Goal: Task Accomplishment & Management: Use online tool/utility

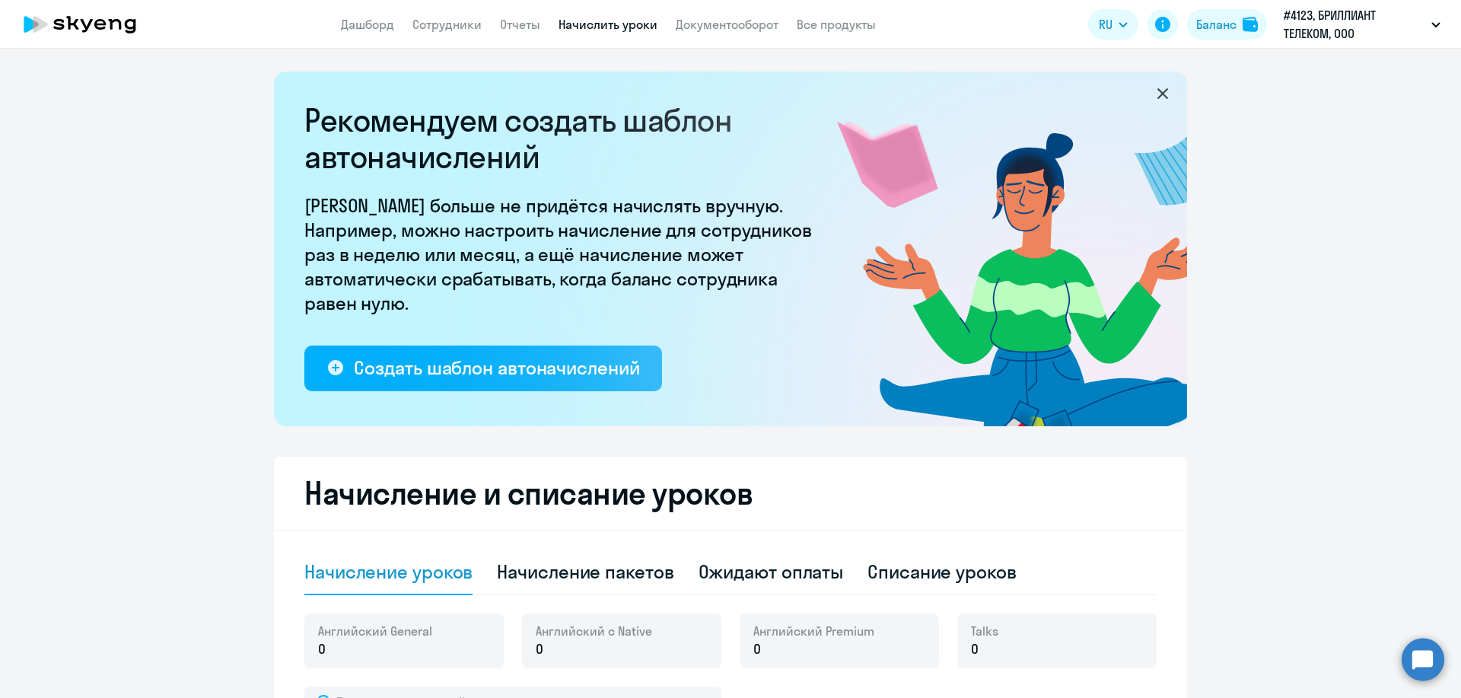
select select "10"
click at [362, 26] on link "Дашборд" at bounding box center [367, 24] width 53 height 15
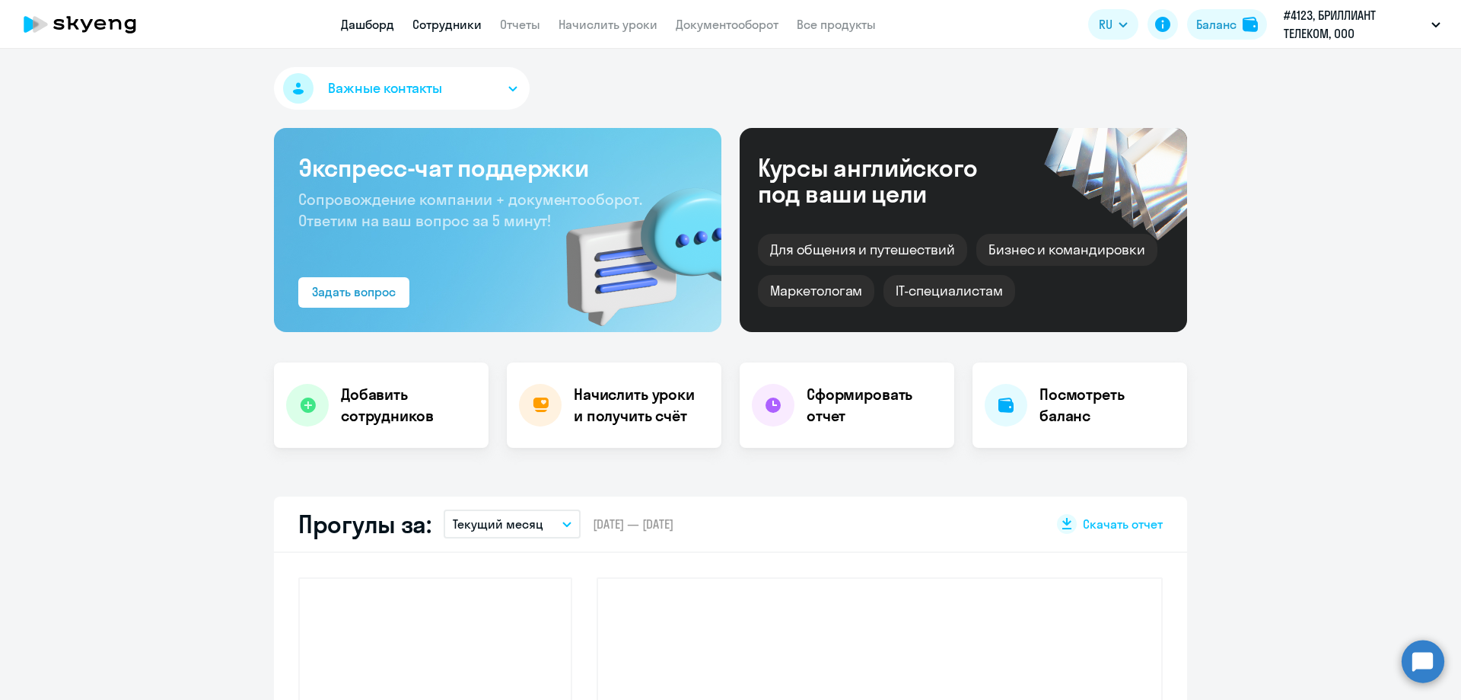
click at [469, 23] on link "Сотрудники" at bounding box center [447, 24] width 69 height 15
select select "30"
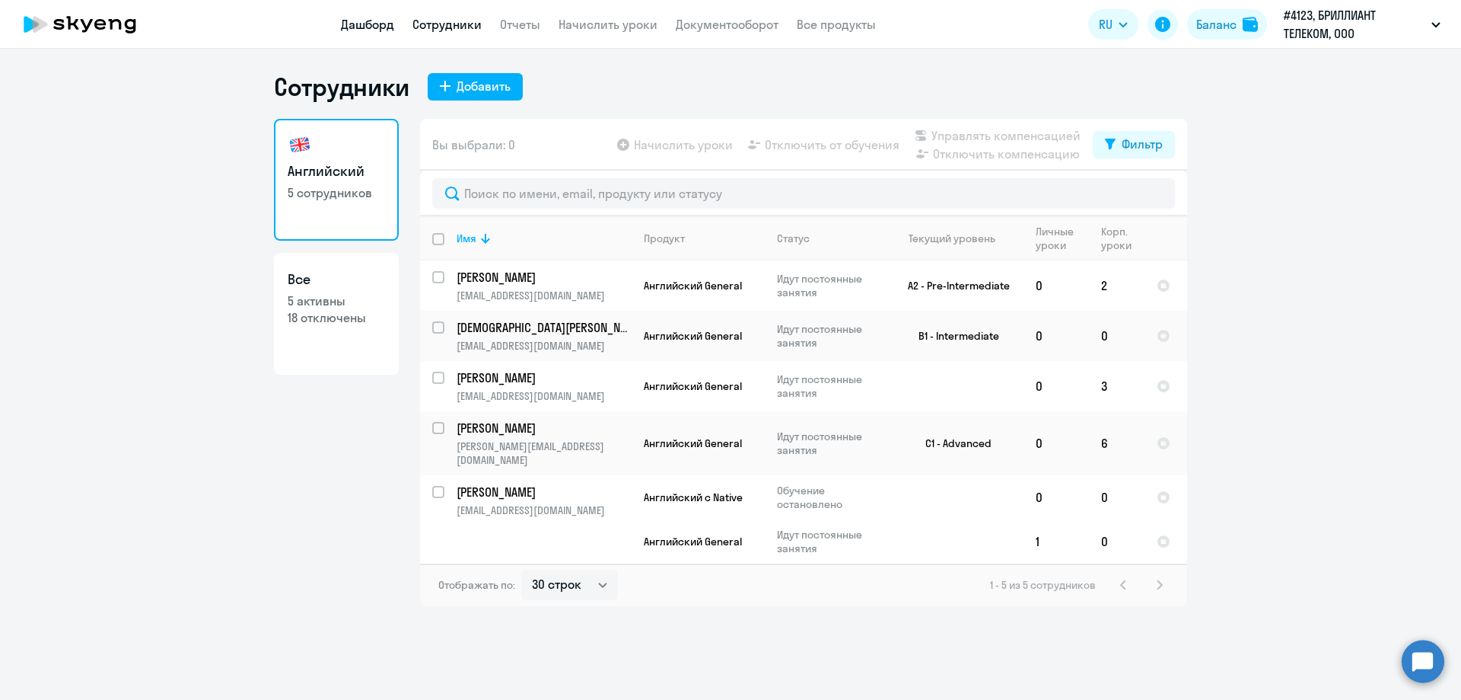
click at [371, 24] on link "Дашборд" at bounding box center [367, 24] width 53 height 15
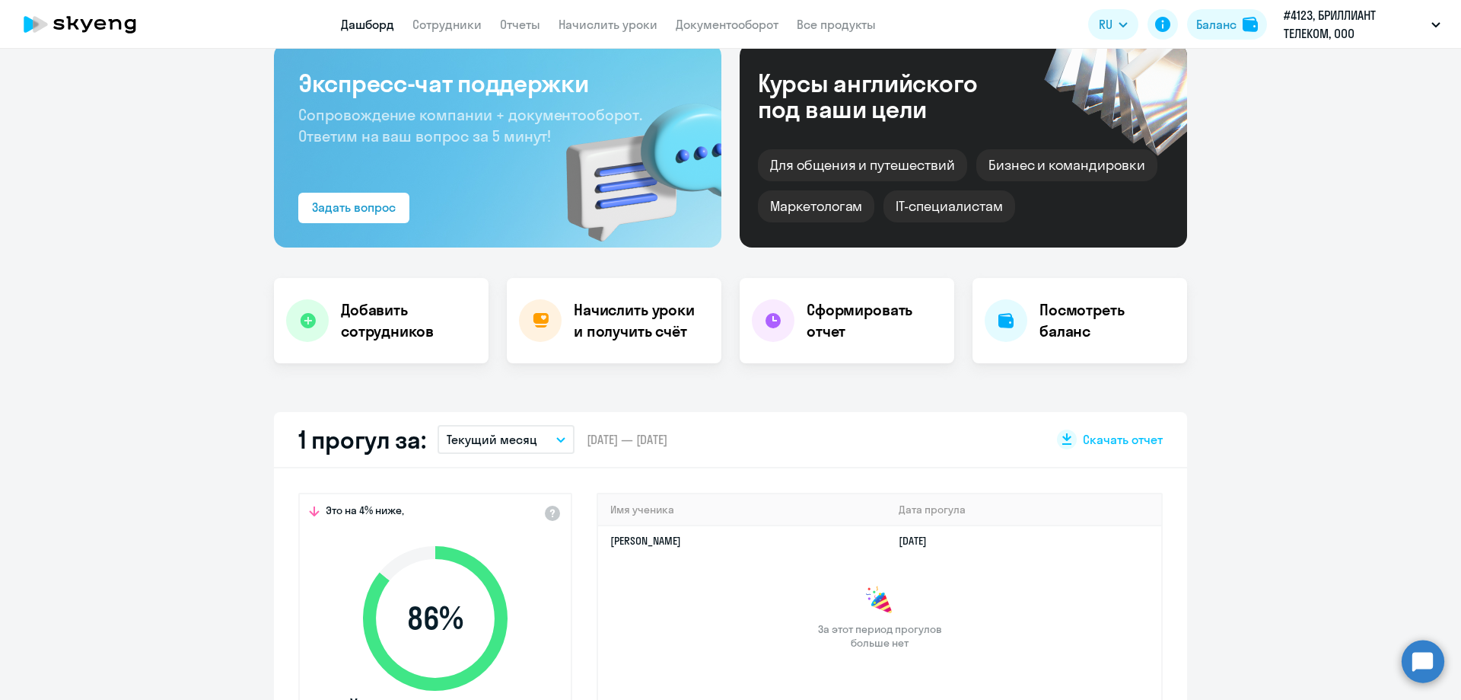
select select "30"
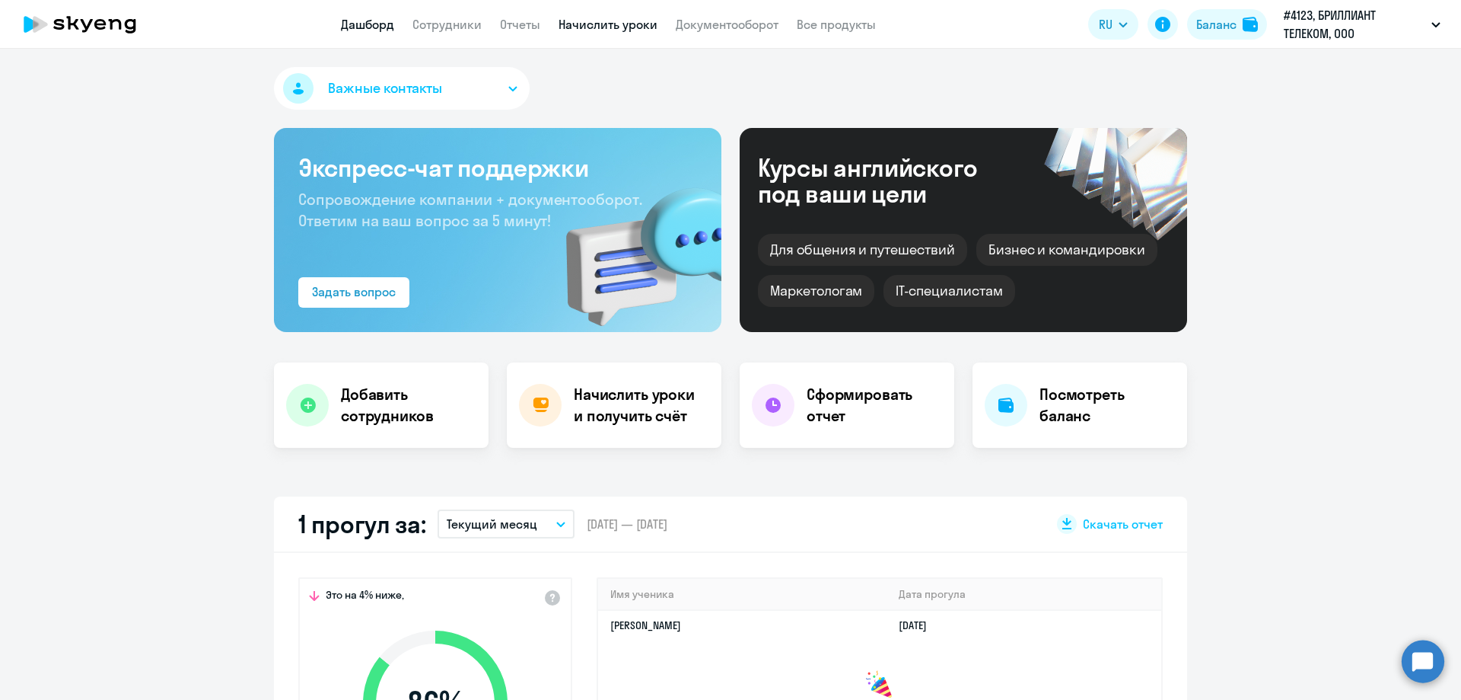
click at [645, 20] on link "Начислить уроки" at bounding box center [608, 24] width 99 height 15
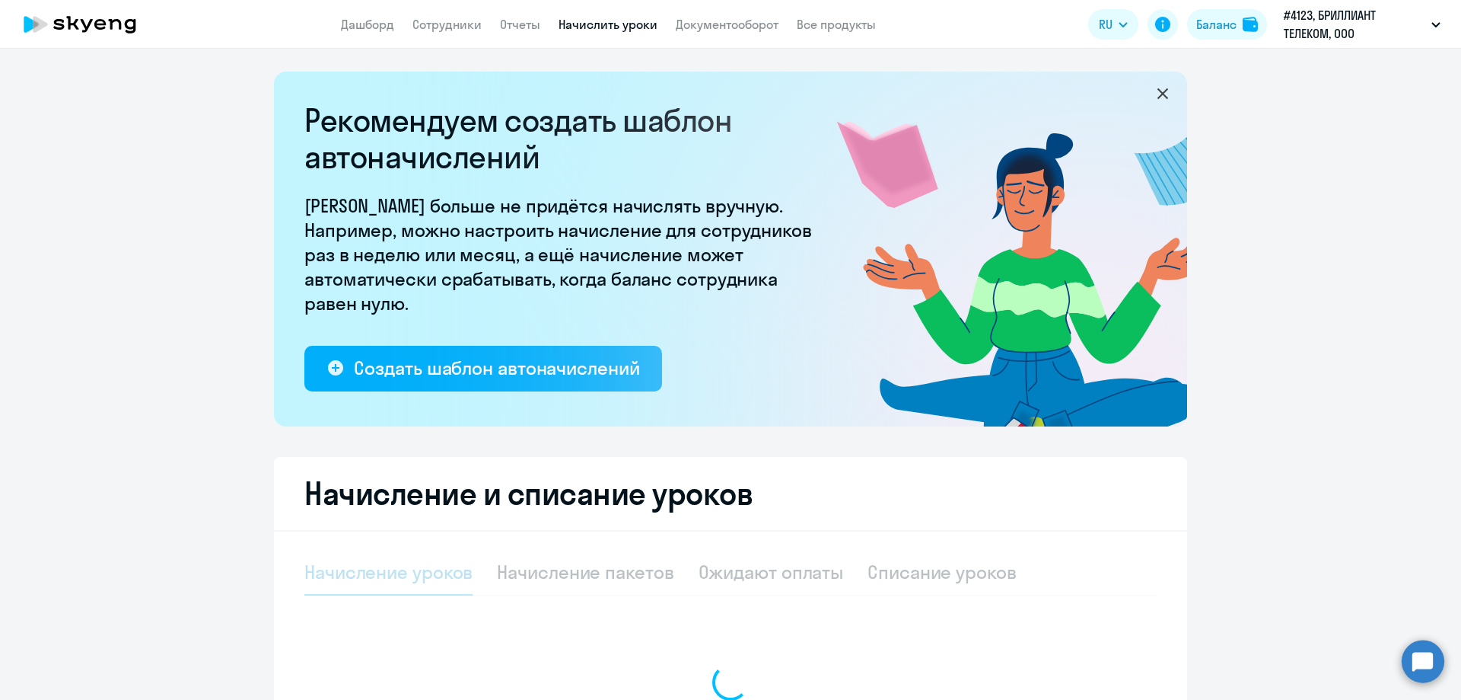
select select "10"
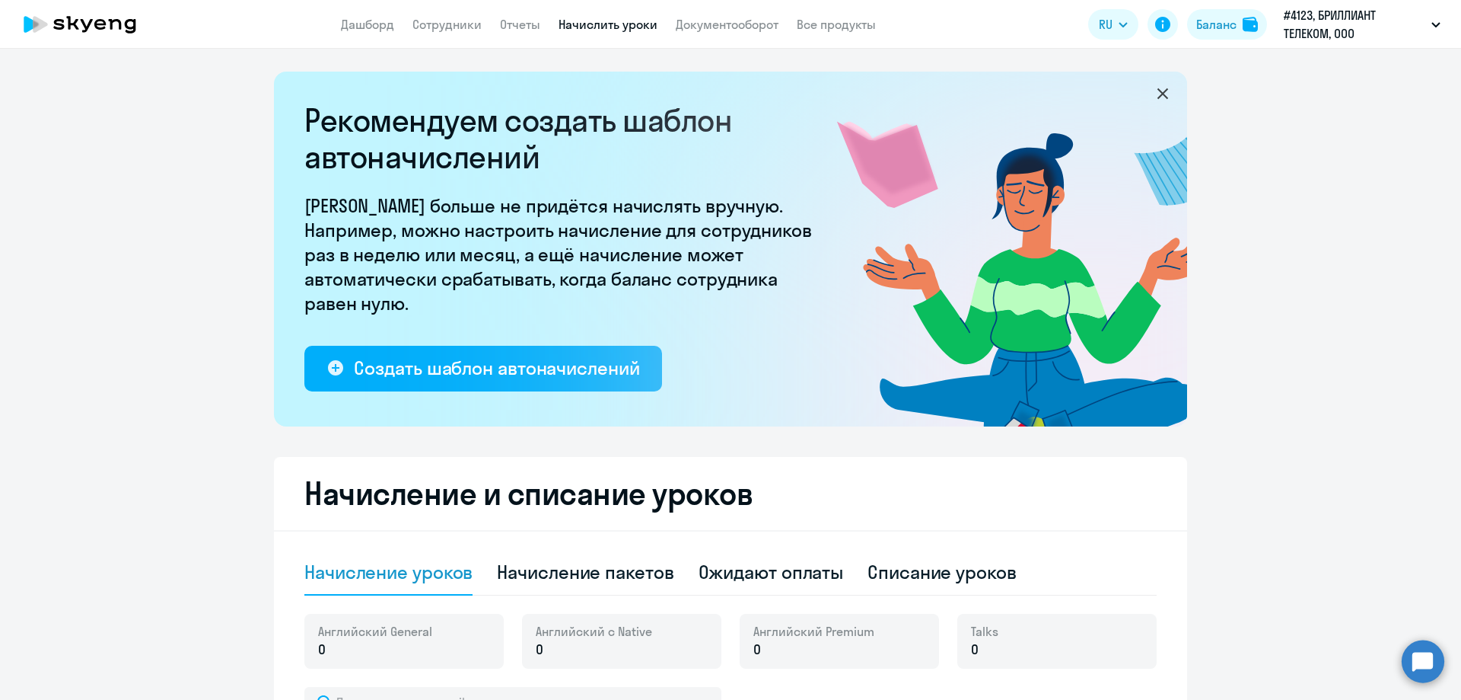
scroll to position [457, 0]
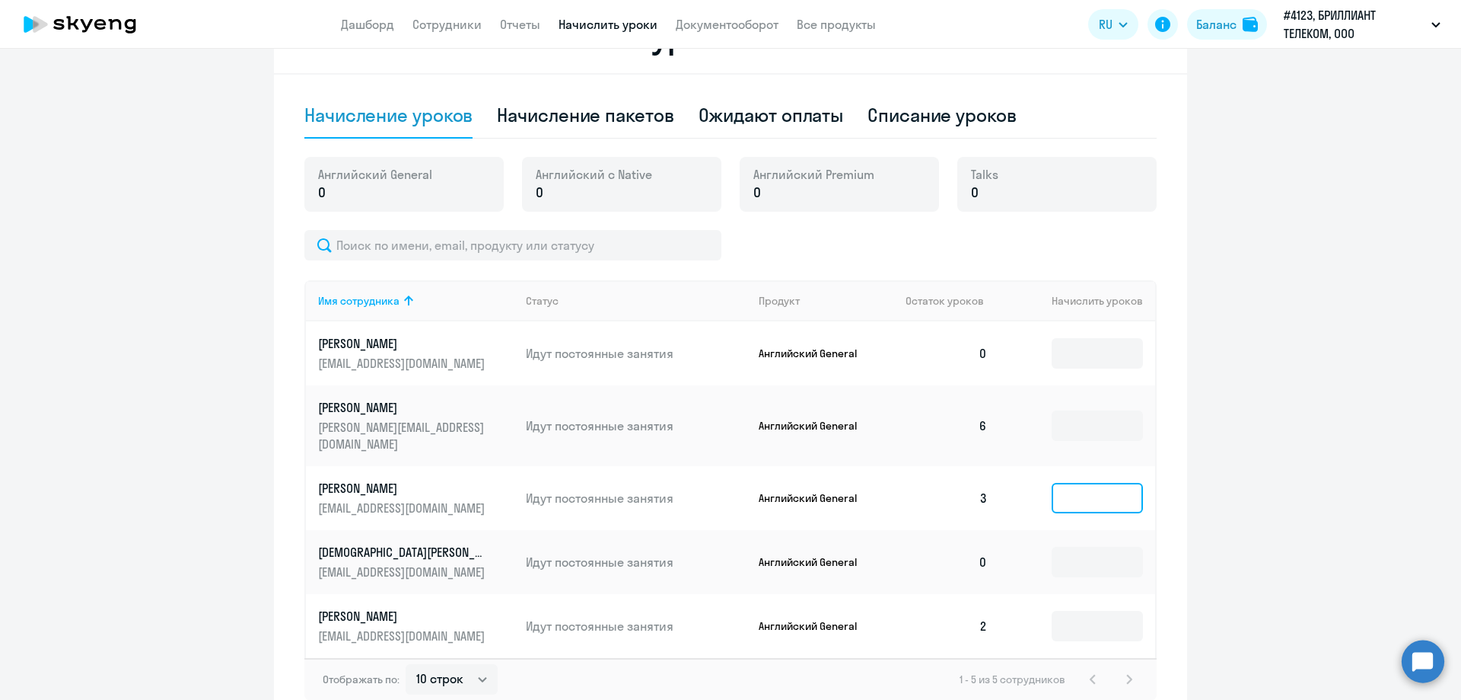
click at [1079, 483] on input at bounding box center [1097, 498] width 91 height 30
click at [629, 115] on div "Начисление пакетов" at bounding box center [585, 115] width 177 height 24
select select "10"
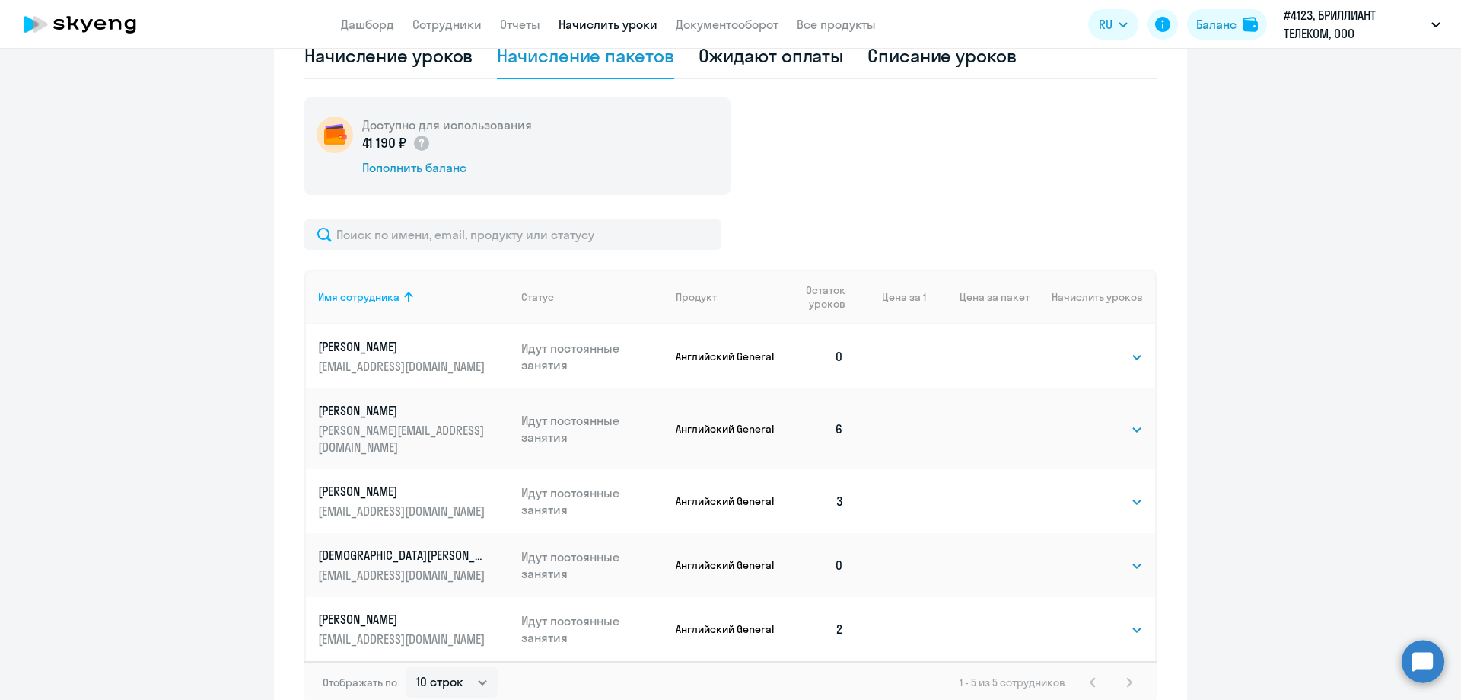
scroll to position [588, 0]
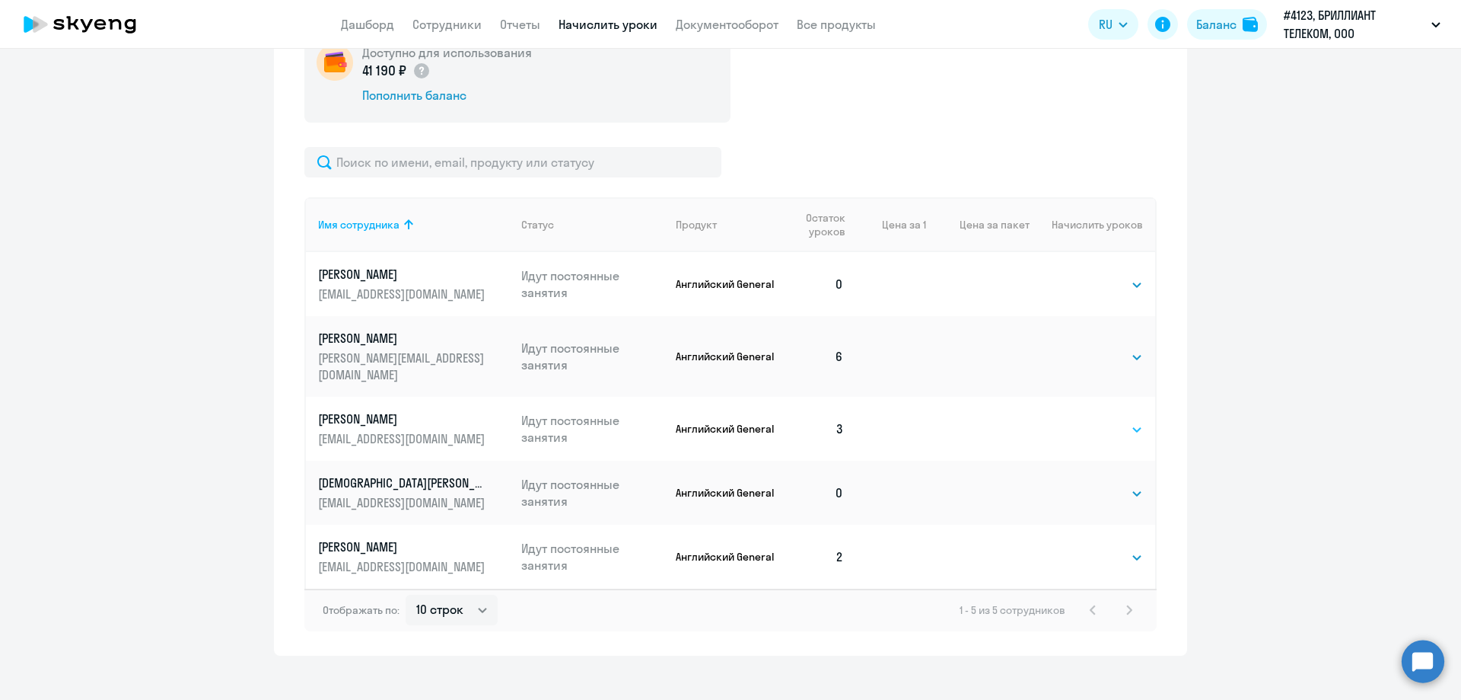
click at [1082, 419] on div "Выбрать 4 8 16 32 64 96 128 Выбрать" at bounding box center [1112, 429] width 62 height 20
click at [1097, 420] on select "Выбрать 4 8 16 32 64 96 128" at bounding box center [1112, 429] width 62 height 18
click at [1081, 420] on select "Выбрать 4 8 16 32 64 96 128" at bounding box center [1112, 429] width 62 height 18
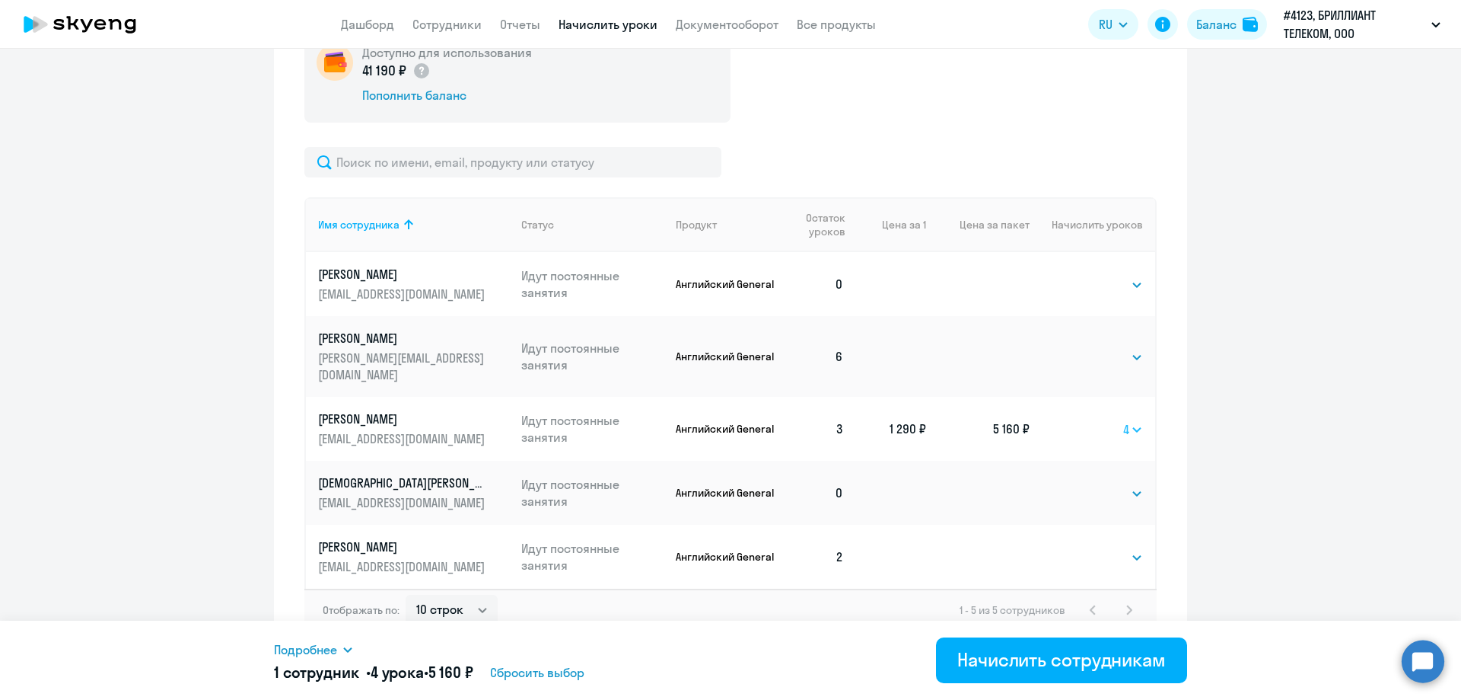
click at [1133, 420] on select "Выбрать 4 8 16 32 64 96 128" at bounding box center [1134, 429] width 20 height 18
select select "8"
click at [1124, 420] on select "Выбрать 4 8 16 32 64 96 128" at bounding box center [1134, 429] width 20 height 18
click at [1037, 677] on button "Начислить сотрудникам" at bounding box center [1061, 660] width 251 height 46
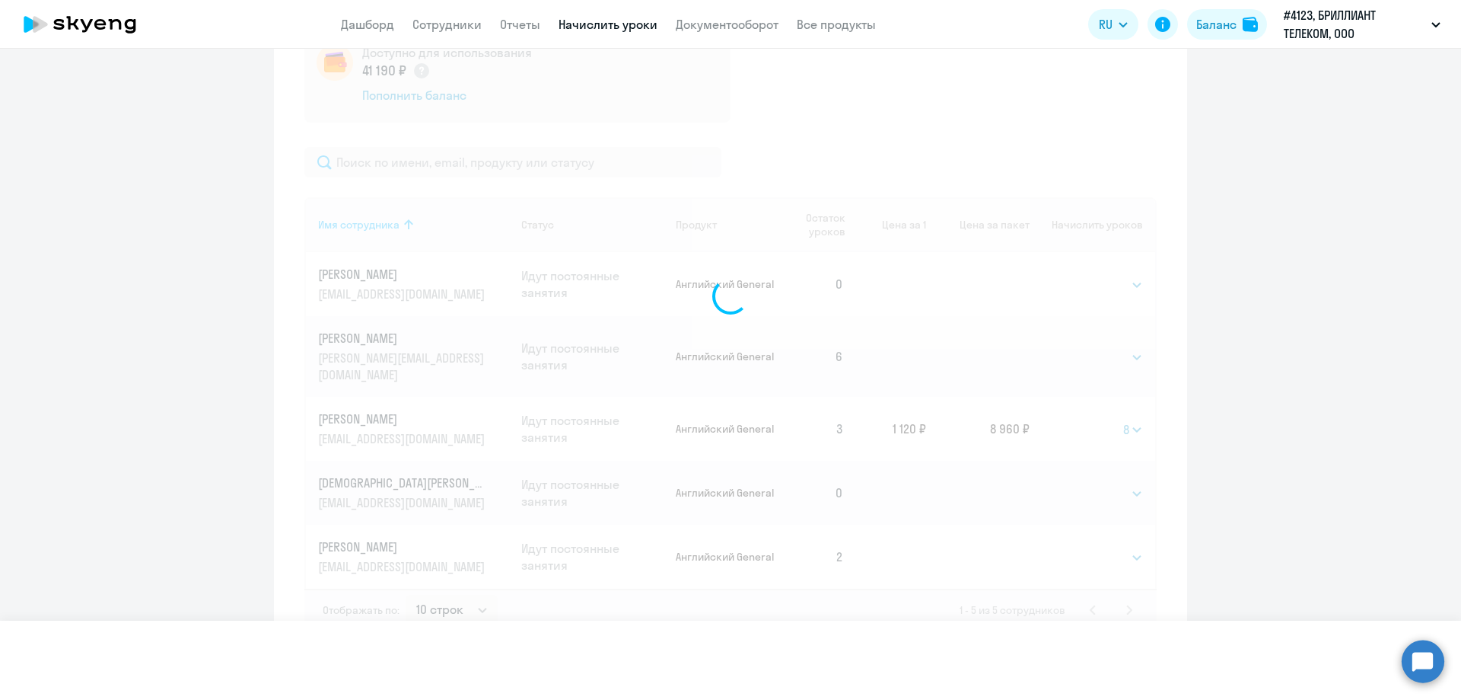
select select
